Goal: Information Seeking & Learning: Learn about a topic

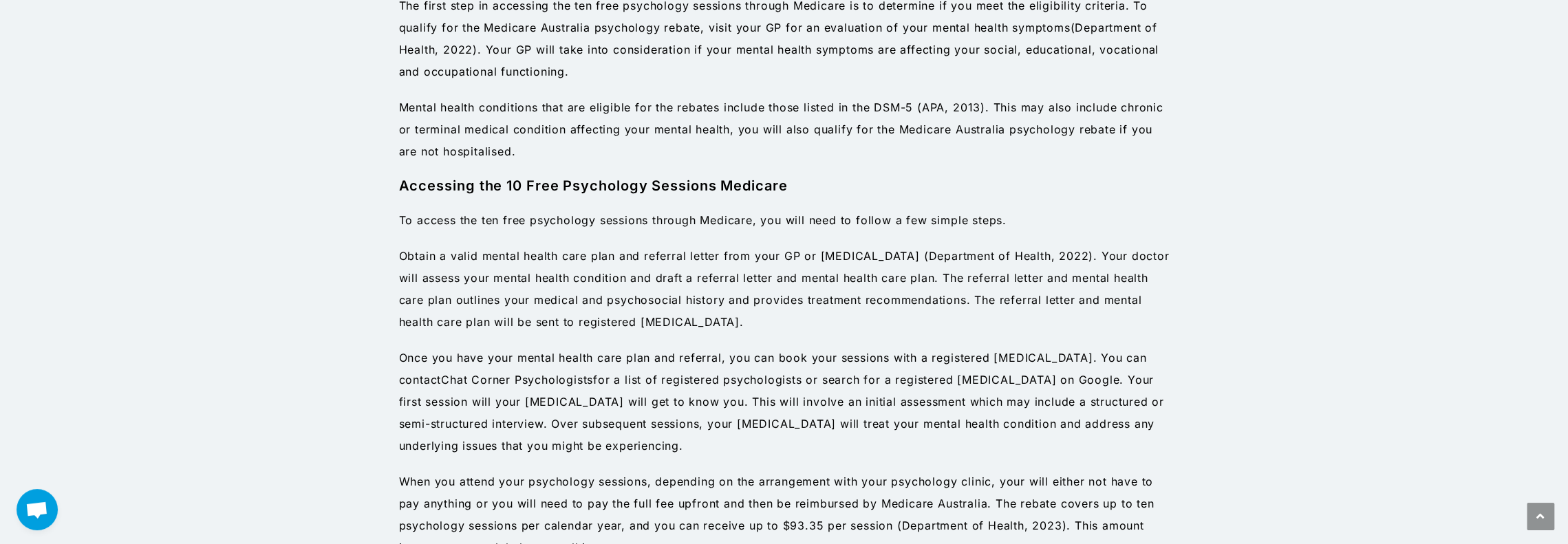
scroll to position [1127, 0]
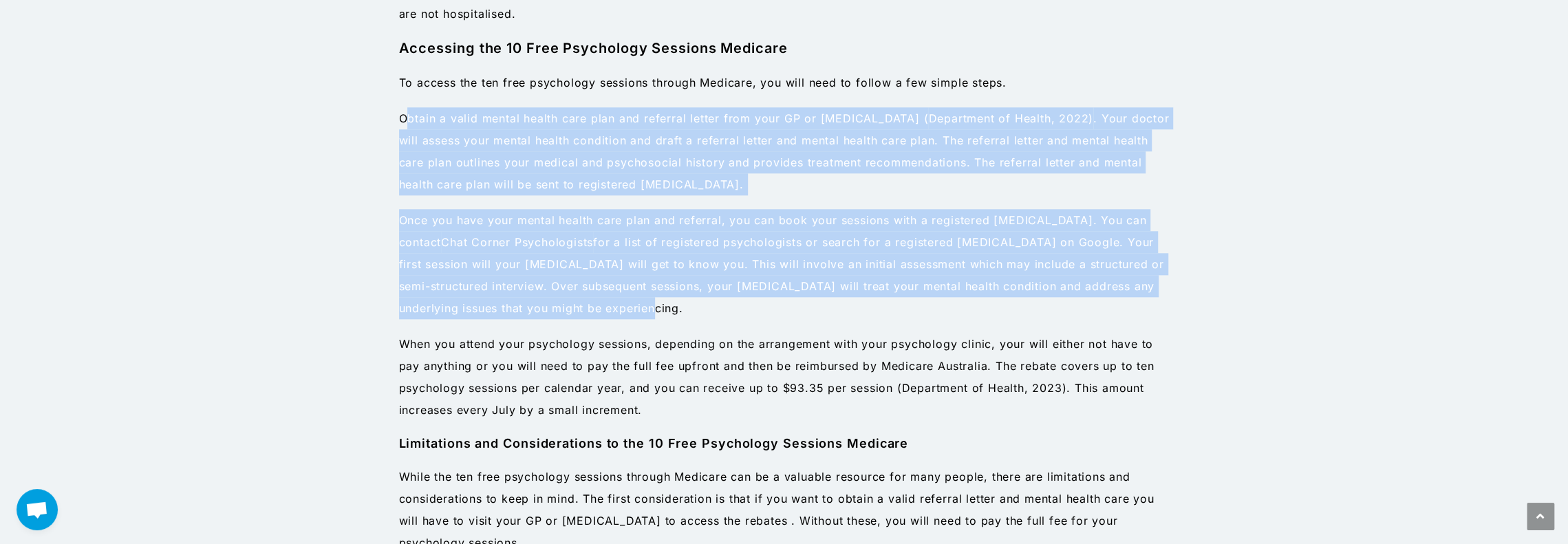
drag, startPoint x: 405, startPoint y: 115, endPoint x: 1160, endPoint y: 309, distance: 779.5
click at [1158, 309] on div "Eligibility for 10 Free Psychology Sessions Medicare The first step in accessin…" at bounding box center [784, 481] width 770 height 1315
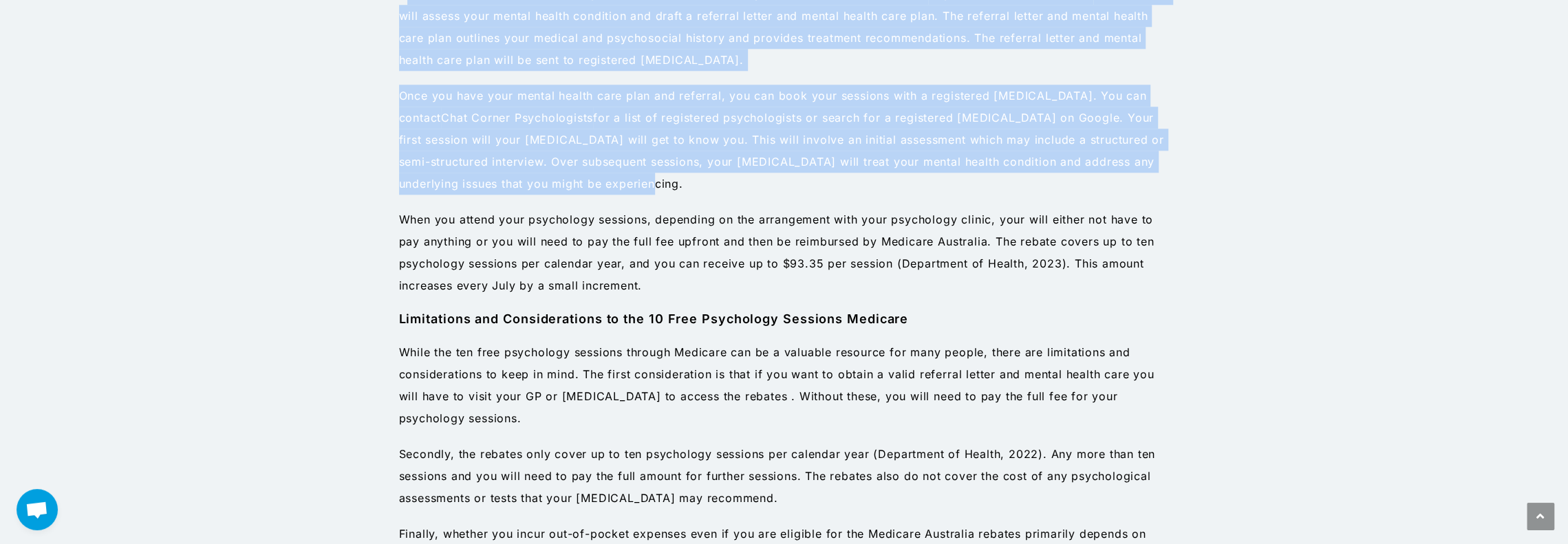
scroll to position [1264, 0]
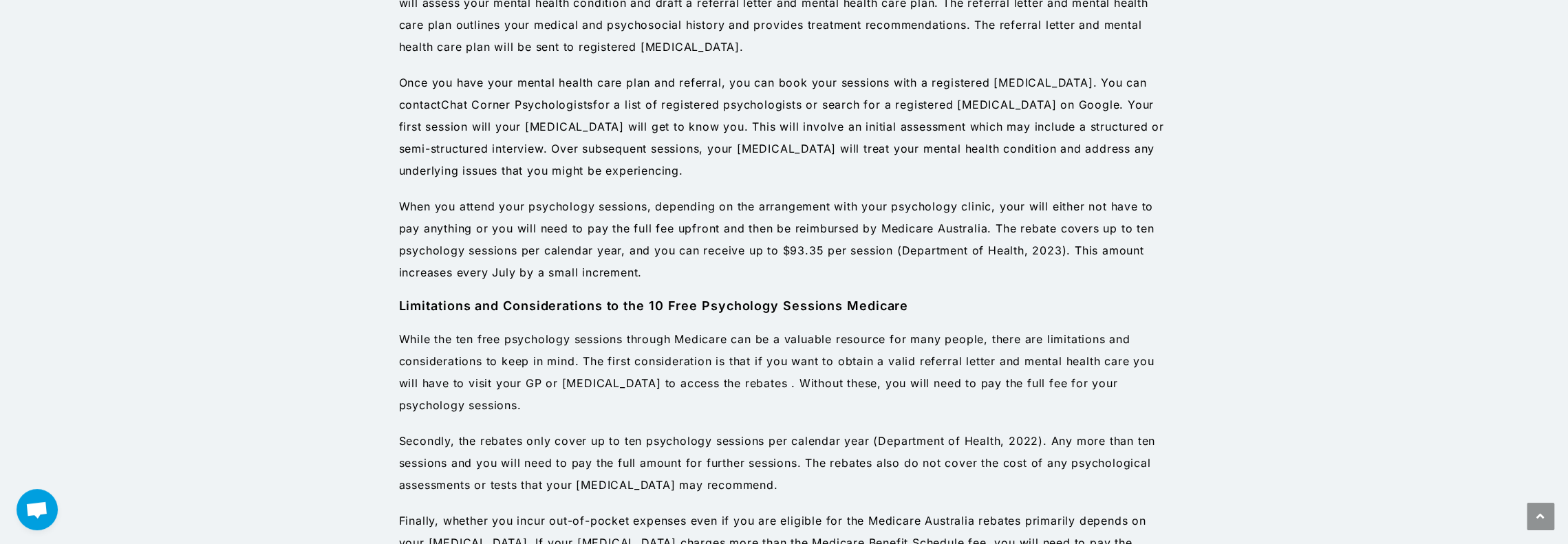
click at [472, 337] on p "While the ten free psychology sessions through Medicare can be a valuable resou…" at bounding box center [784, 373] width 770 height 88
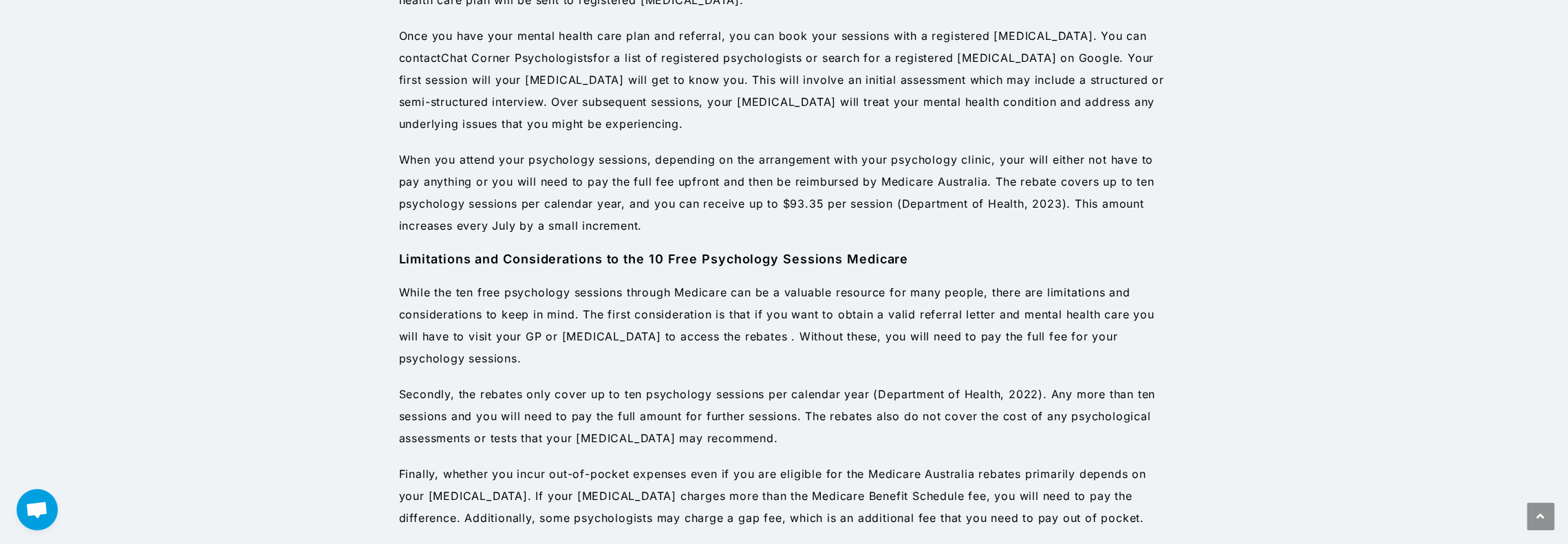
scroll to position [1333, 0]
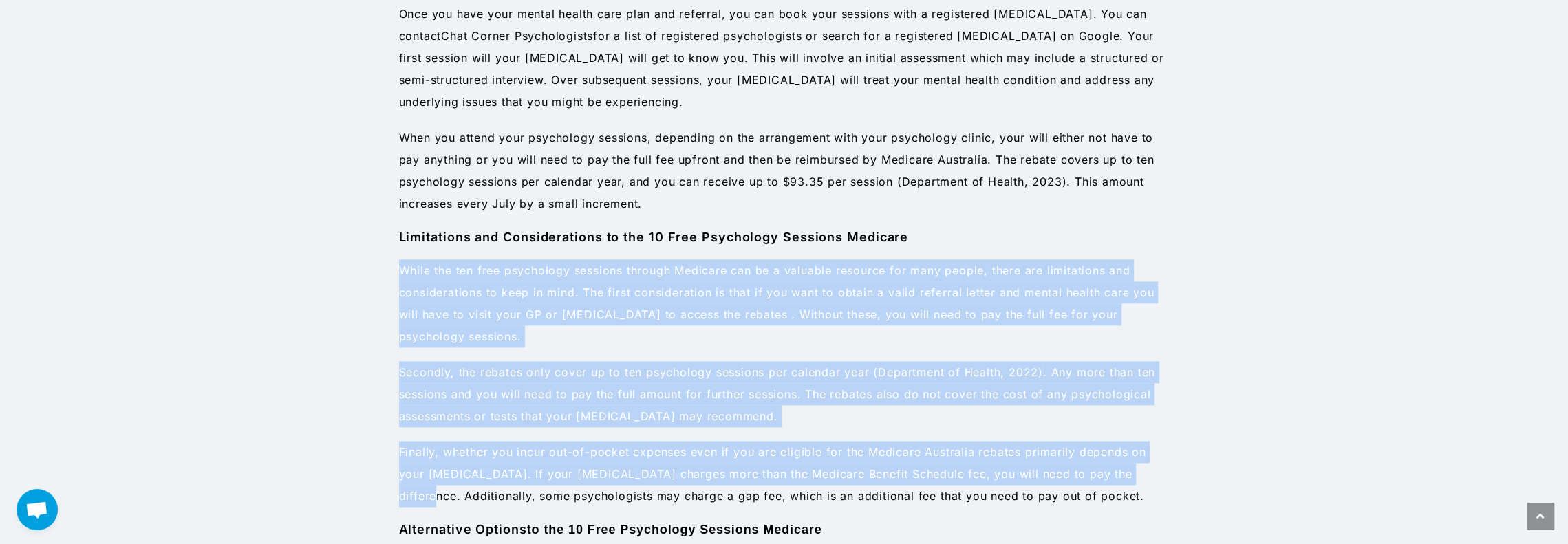
drag, startPoint x: 395, startPoint y: 266, endPoint x: 1185, endPoint y: 482, distance: 819.0
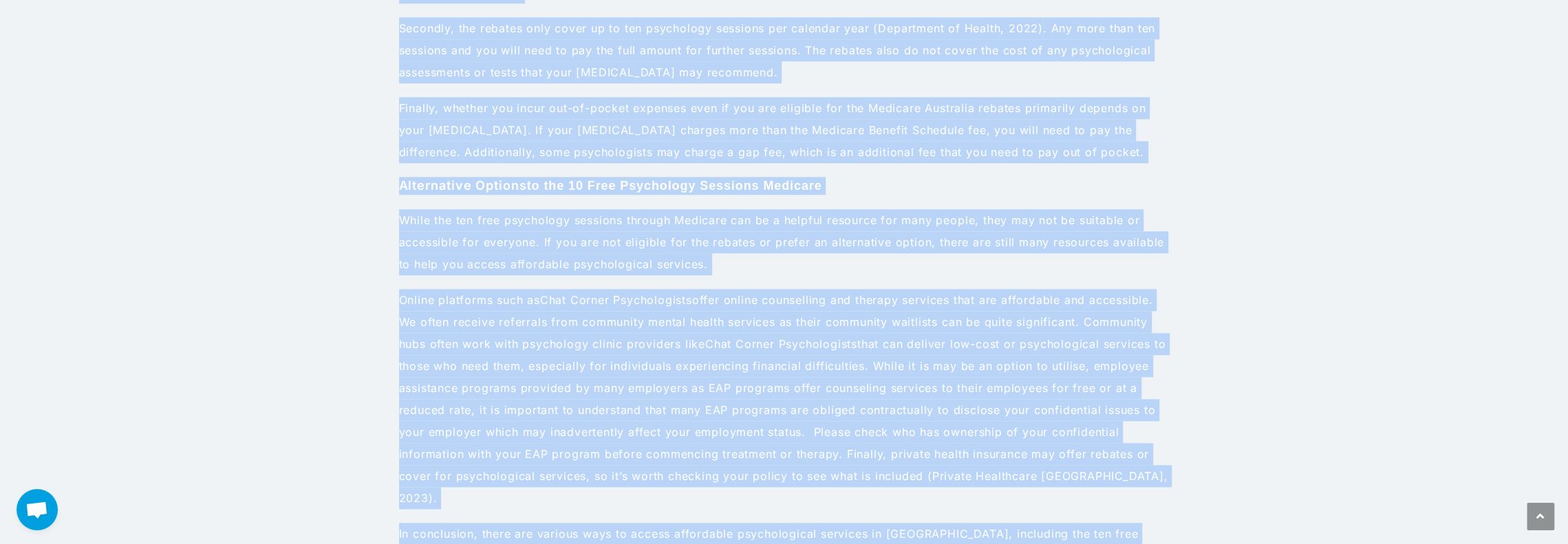
scroll to position [1746, 0]
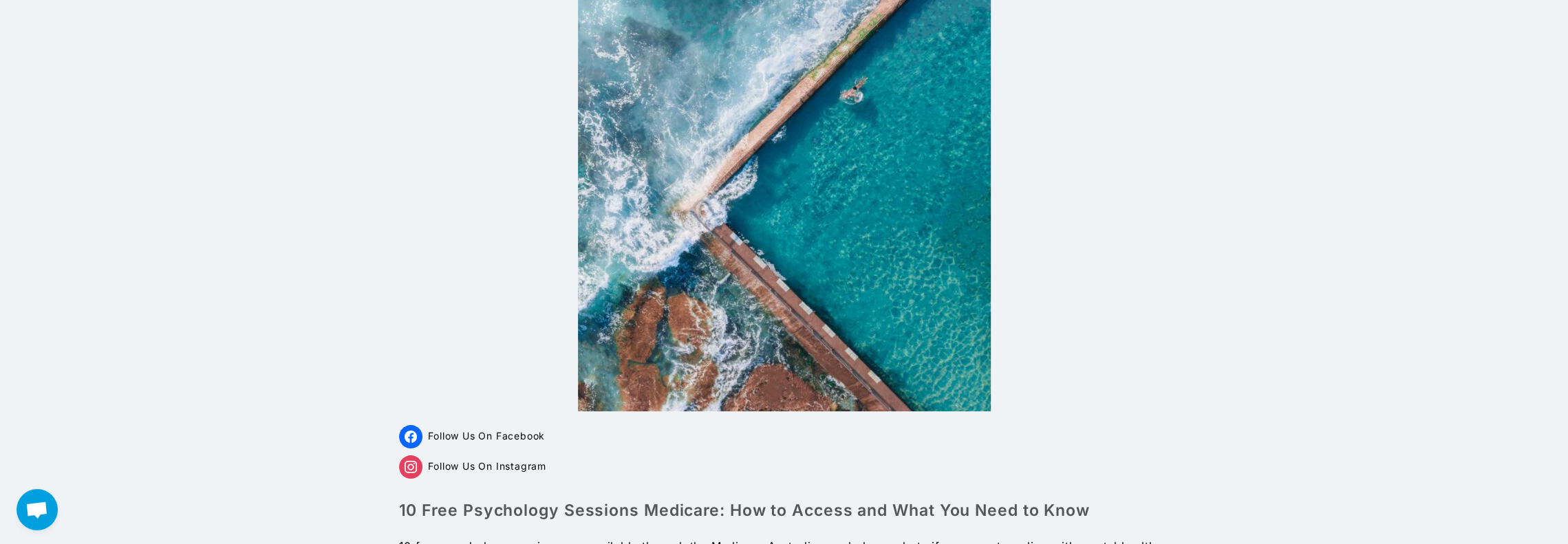
scroll to position [0, 0]
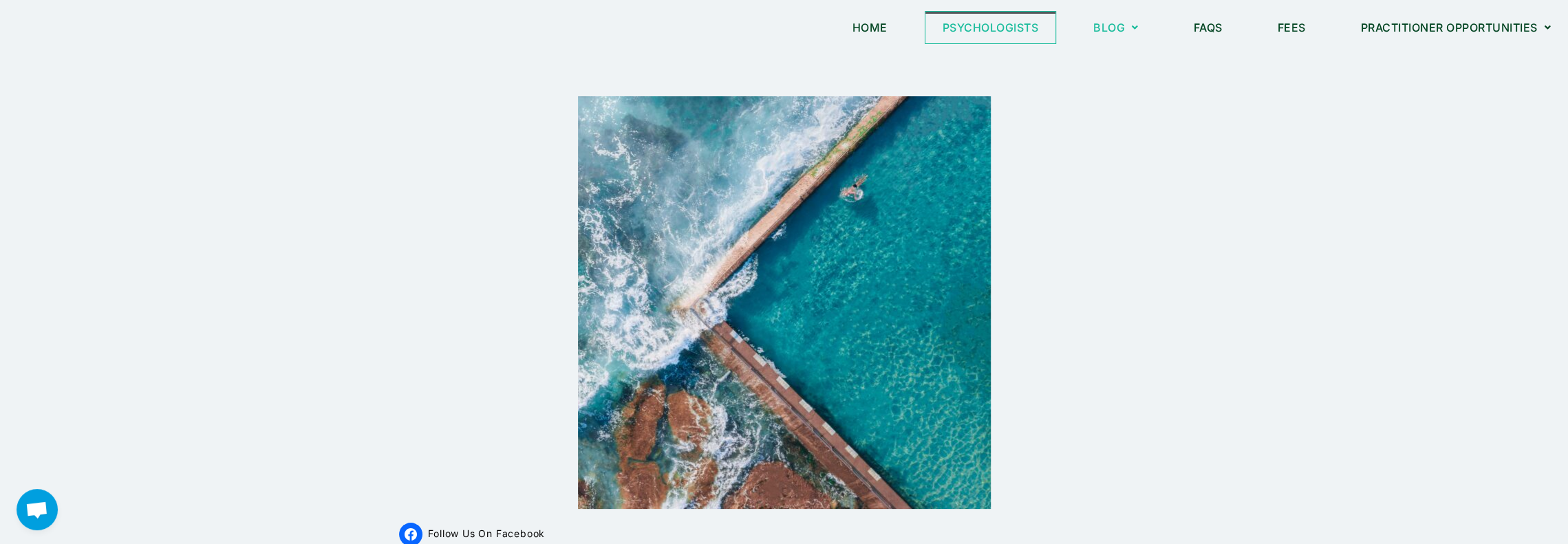
click at [999, 26] on link "Psychologists" at bounding box center [990, 27] width 131 height 31
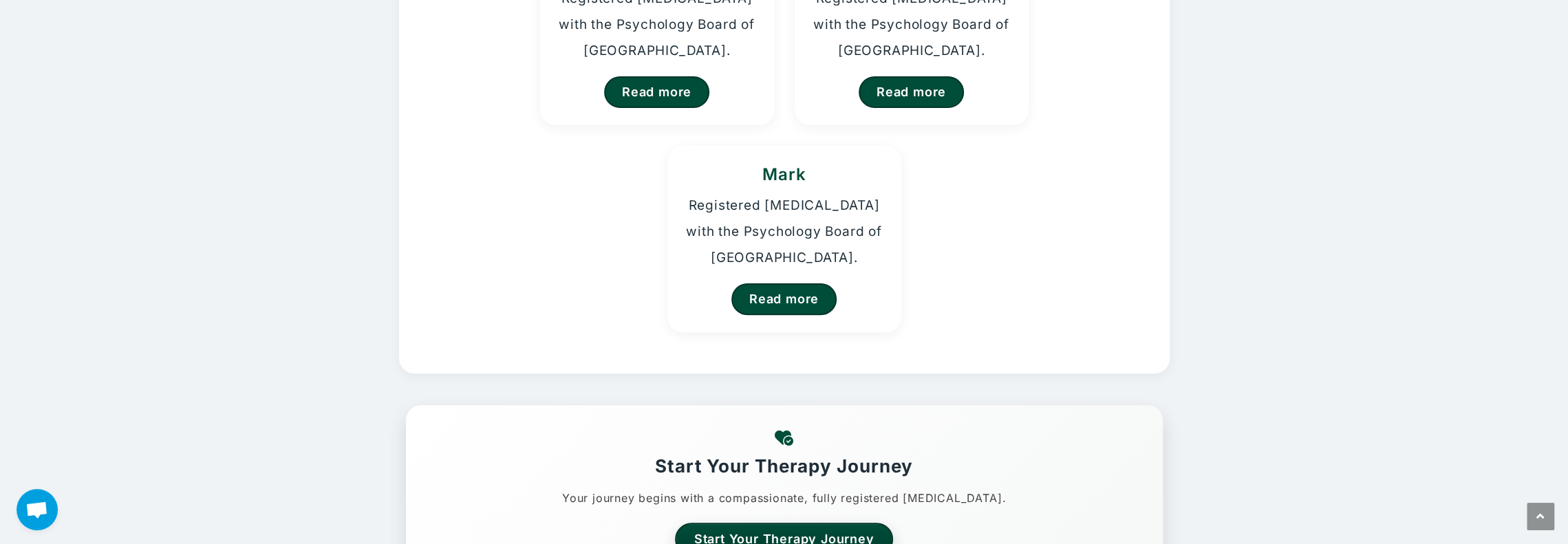
scroll to position [276, 0]
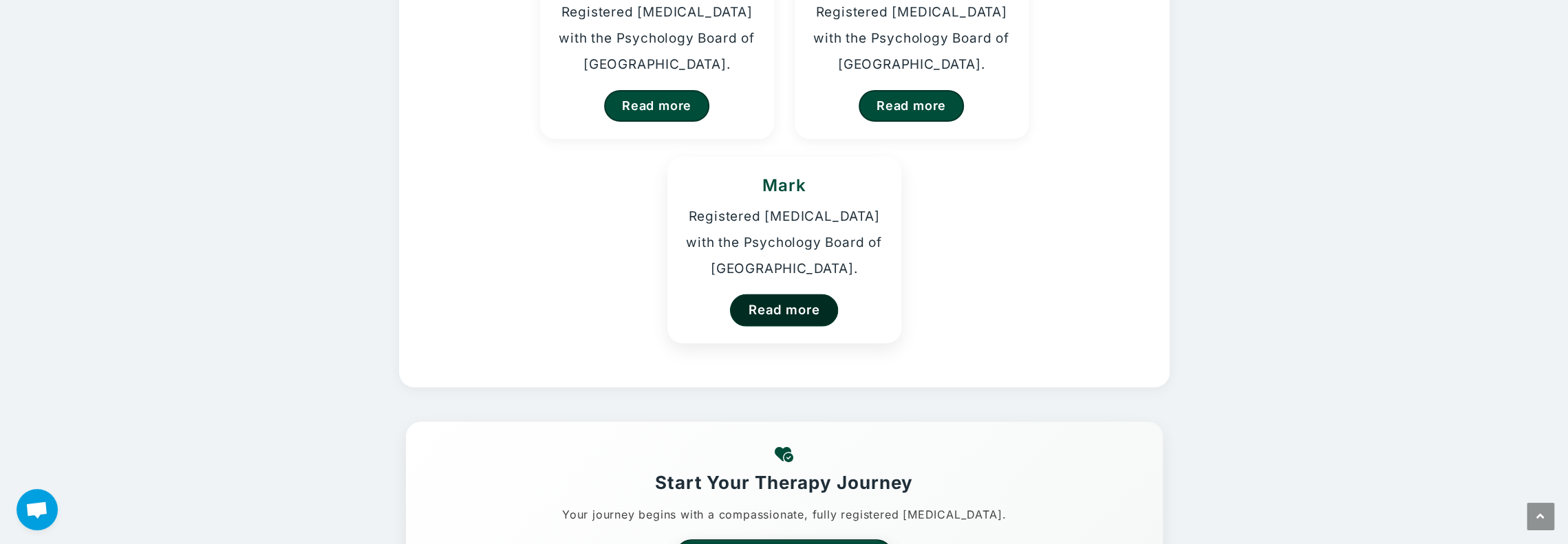
click at [789, 310] on link "Read more" at bounding box center [784, 310] width 108 height 32
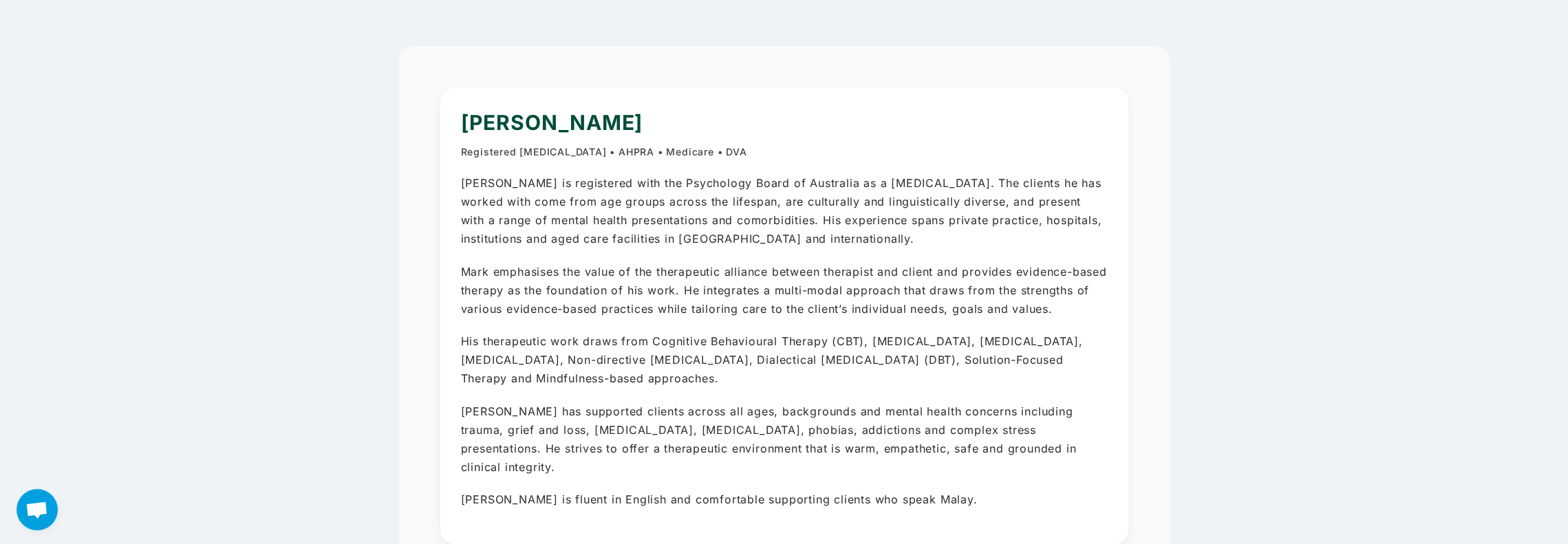
scroll to position [69, 0]
